Goal: Task Accomplishment & Management: Manage account settings

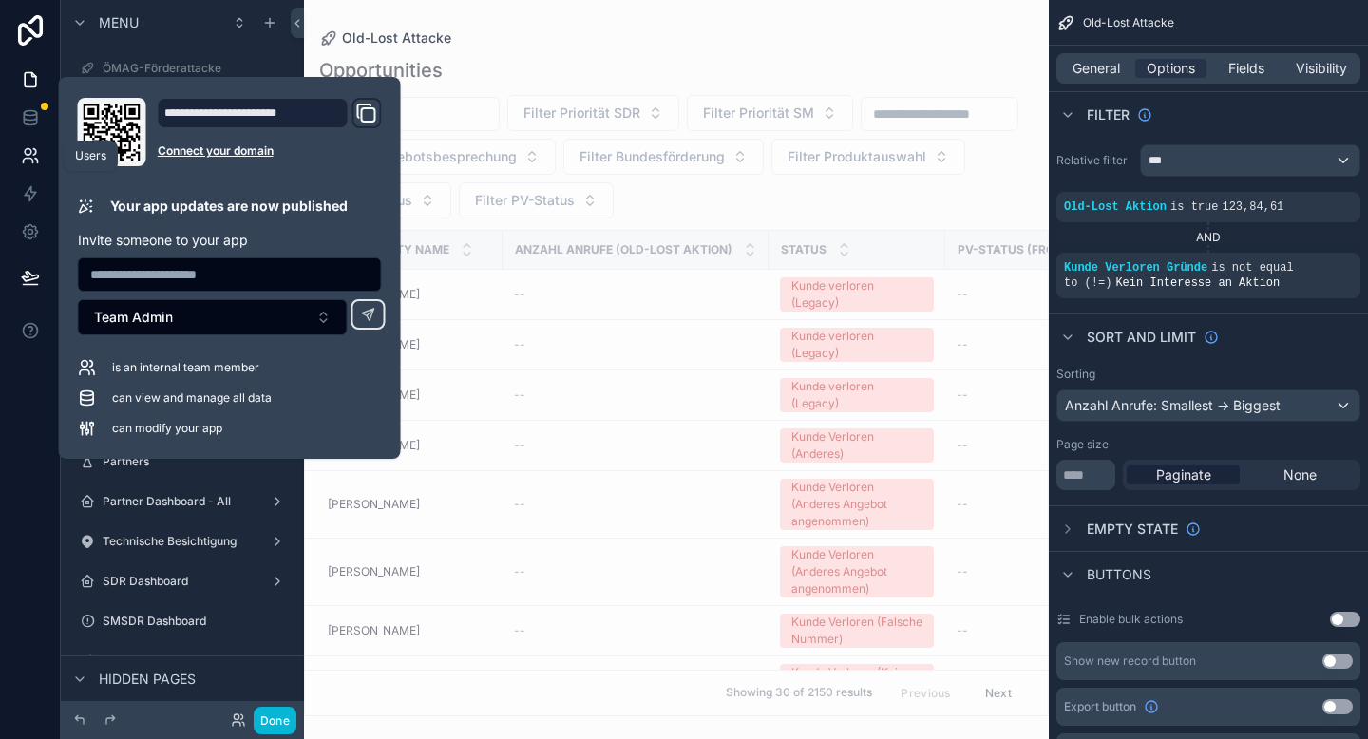
click at [32, 152] on icon at bounding box center [30, 155] width 19 height 19
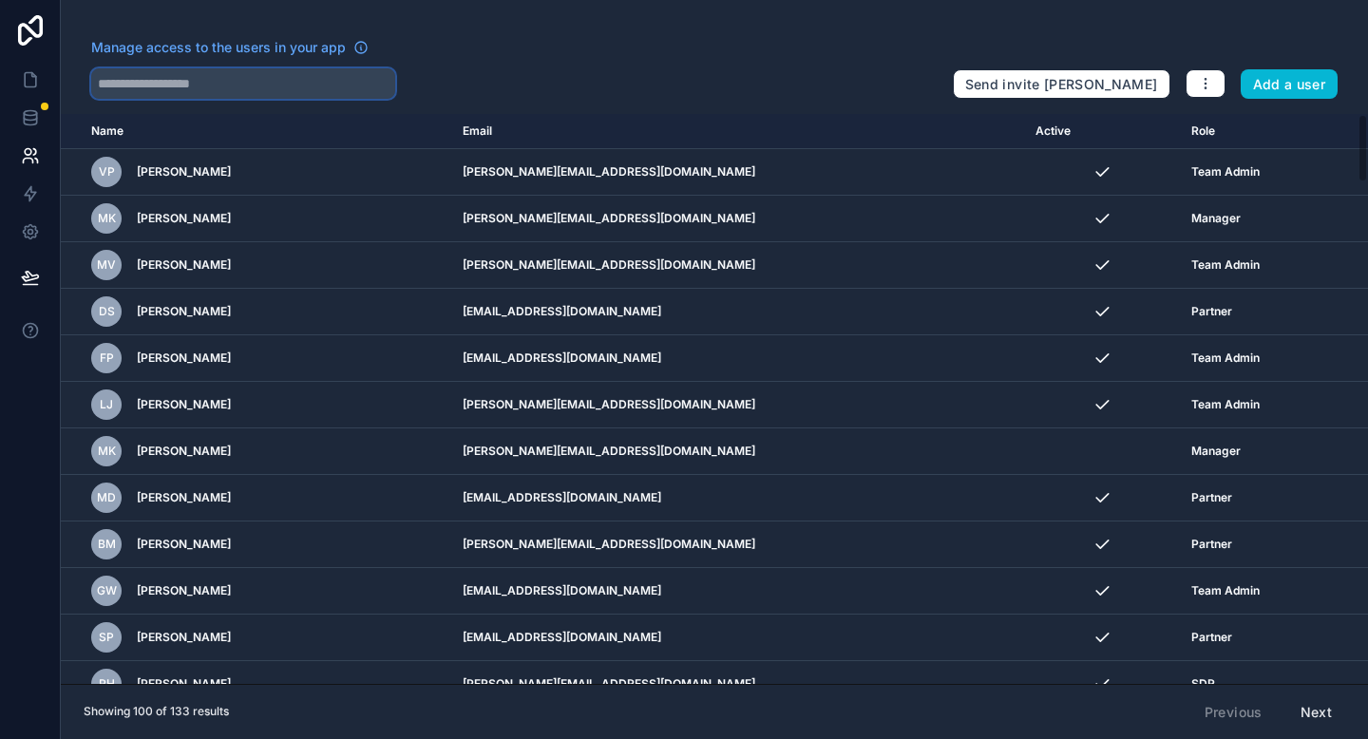
click at [190, 76] on input "text" at bounding box center [243, 83] width 304 height 30
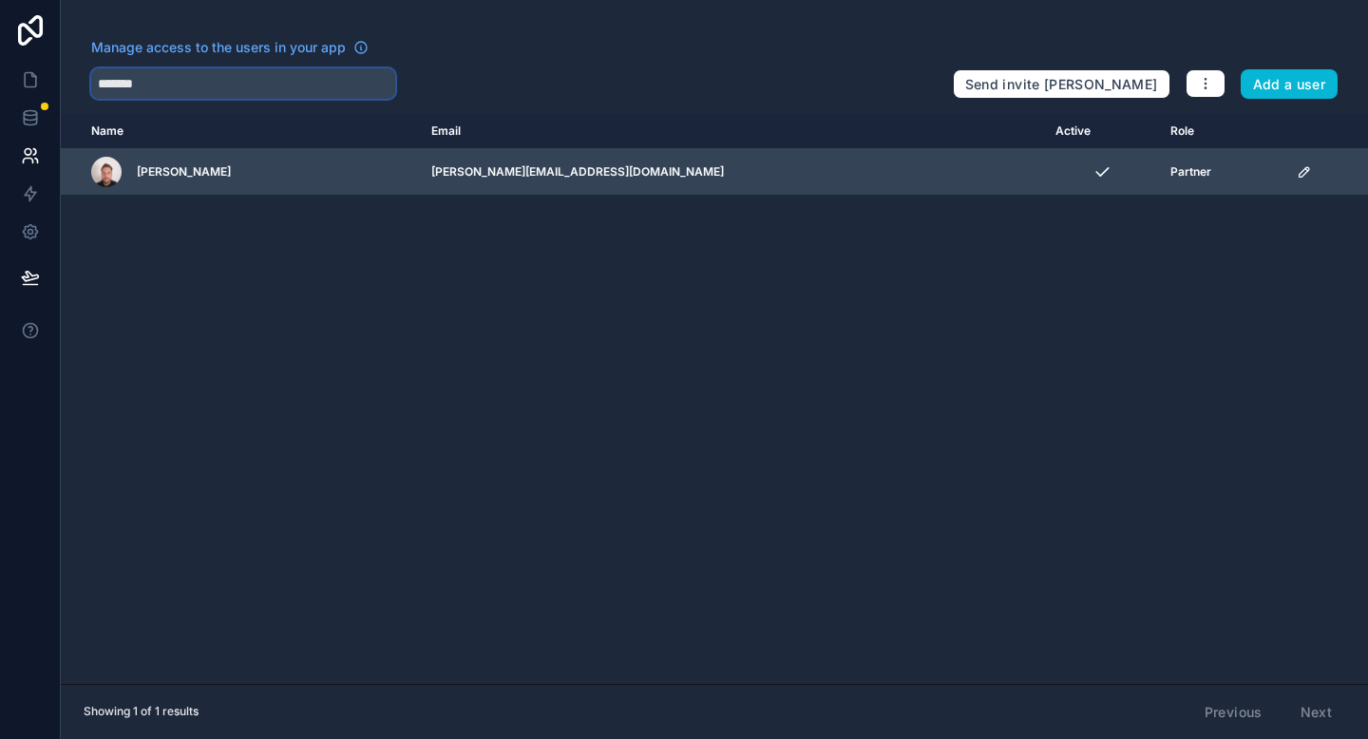
type input "*******"
click at [1297, 171] on icon "scrollable content" at bounding box center [1304, 171] width 15 height 15
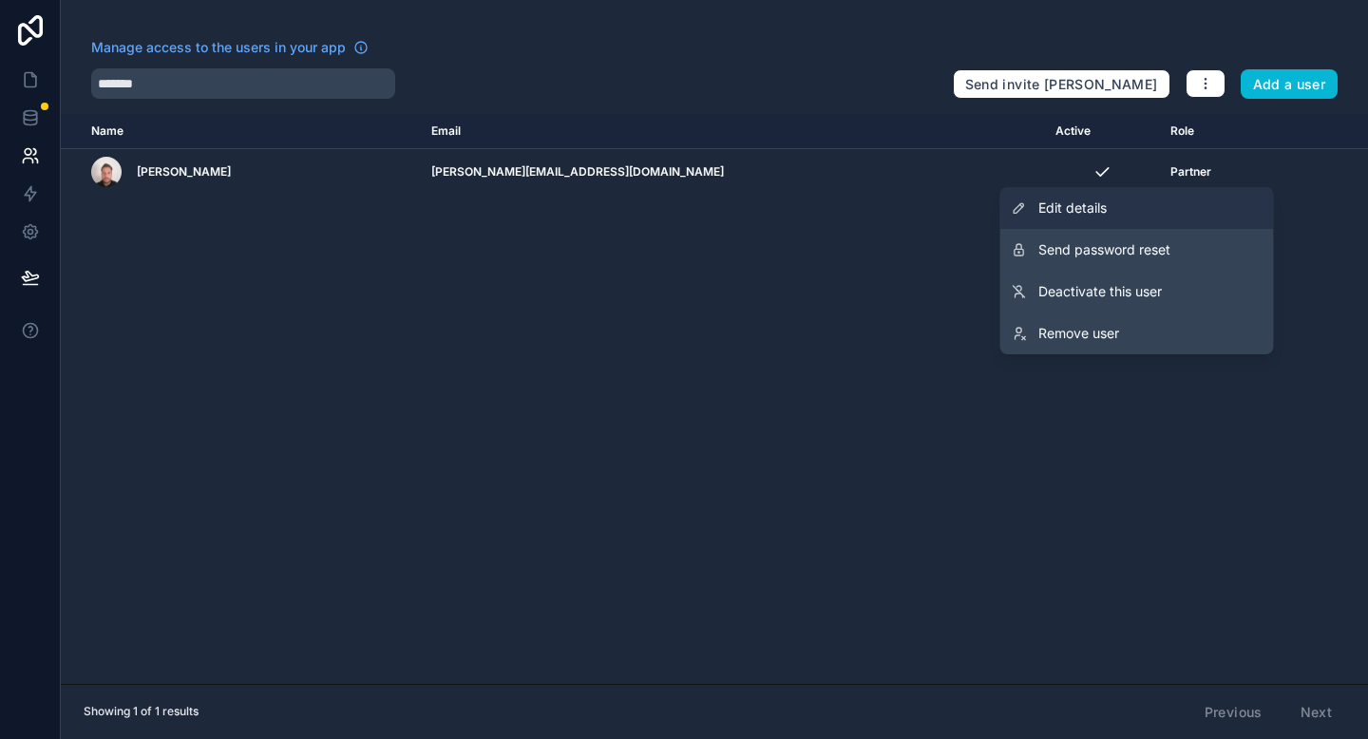
click at [1114, 202] on link "Edit details" at bounding box center [1137, 208] width 274 height 42
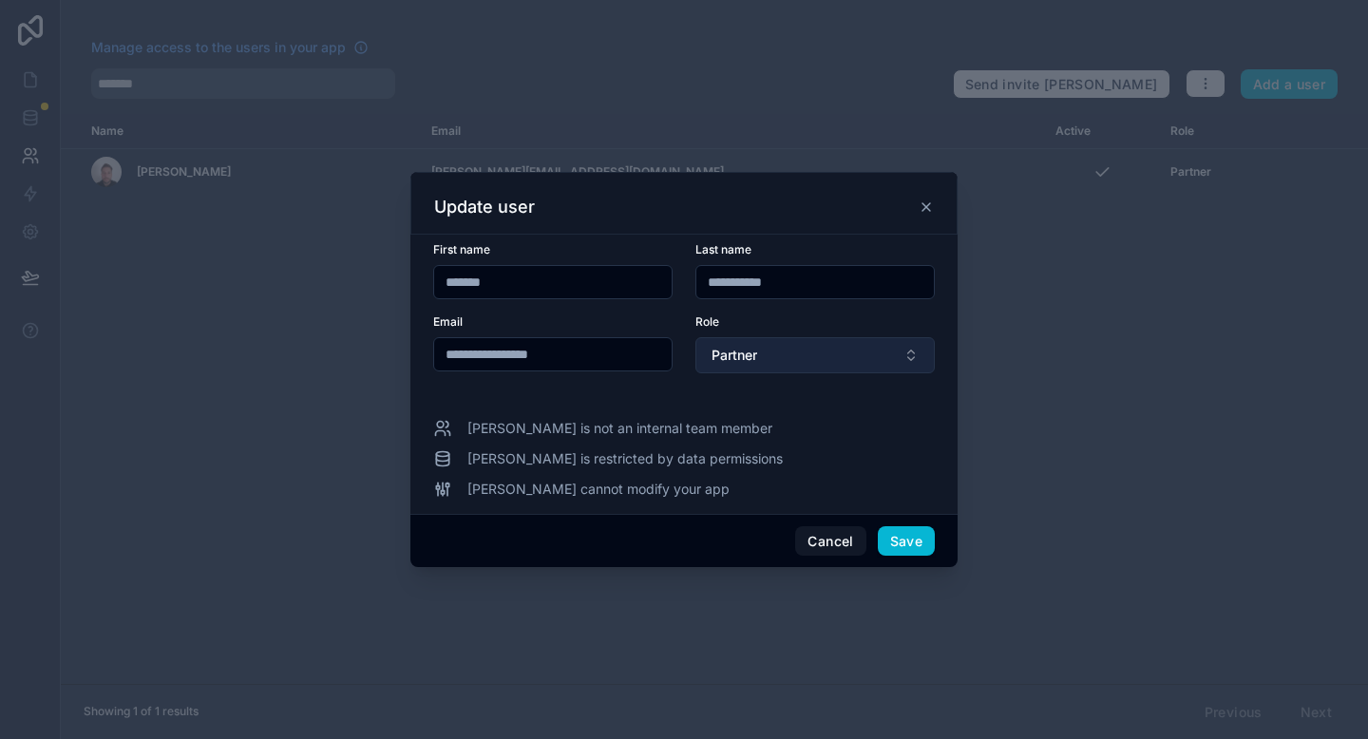
click at [894, 368] on button "Partner" at bounding box center [814, 355] width 239 height 36
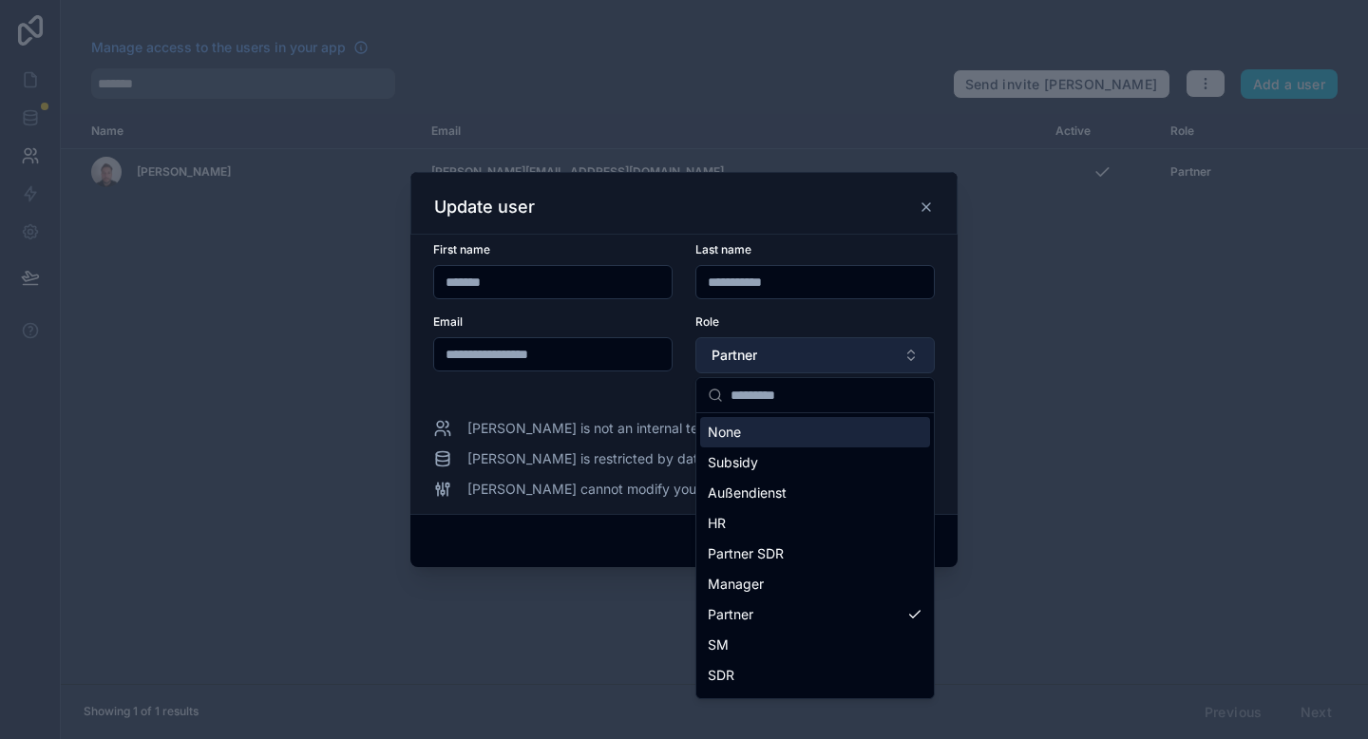
click at [894, 368] on button "Partner" at bounding box center [814, 355] width 239 height 36
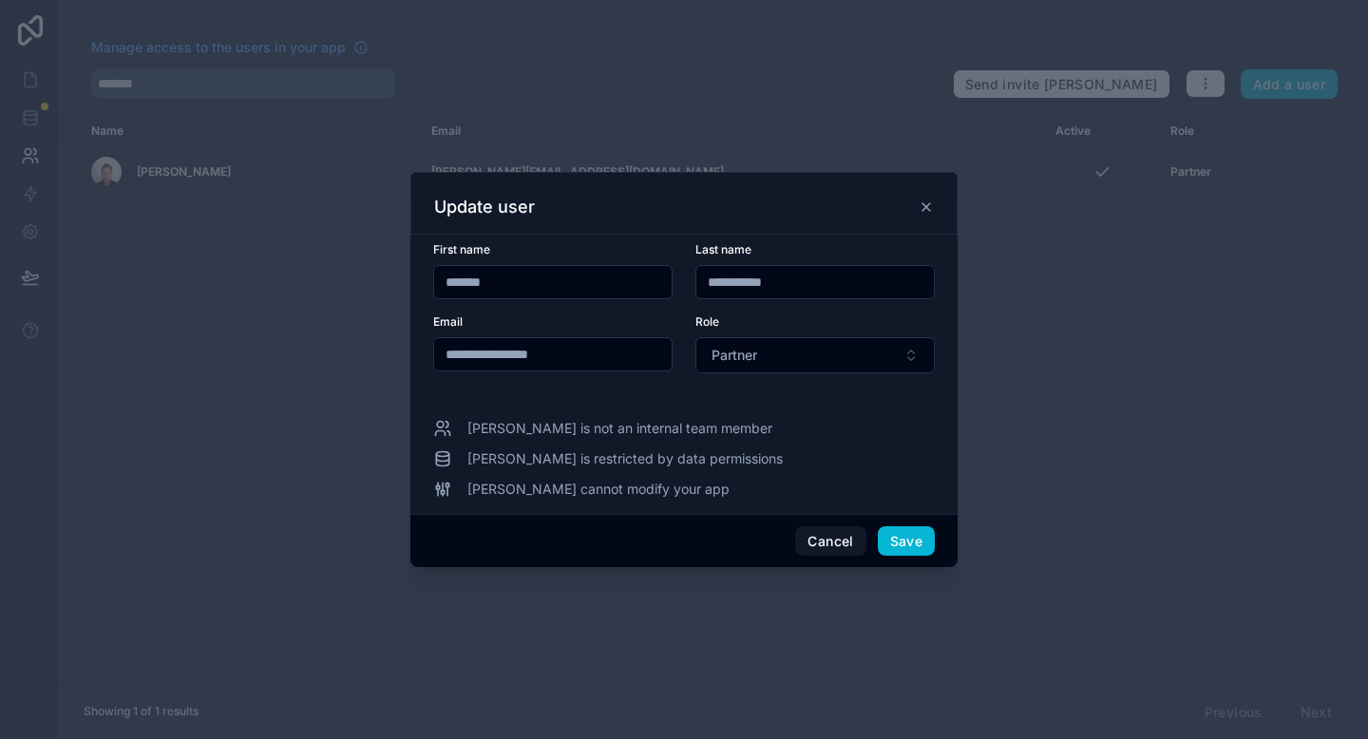
click at [1126, 351] on div at bounding box center [684, 369] width 1368 height 739
click at [815, 547] on button "Cancel" at bounding box center [830, 541] width 70 height 30
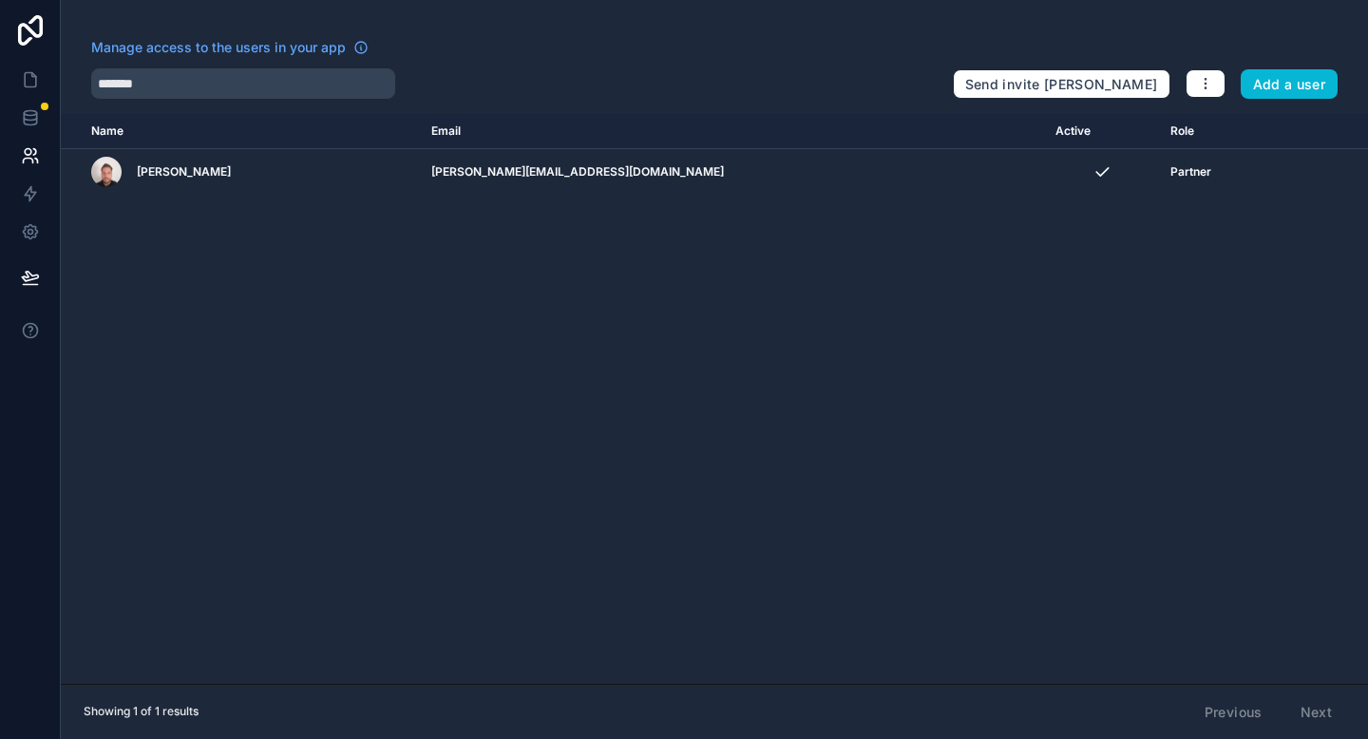
click at [997, 389] on div "Name Email Active Role [DOMAIN_NAME] [PERSON_NAME] [PERSON_NAME][EMAIL_ADDRESS]…" at bounding box center [714, 399] width 1307 height 570
